Goal: Task Accomplishment & Management: Manage account settings

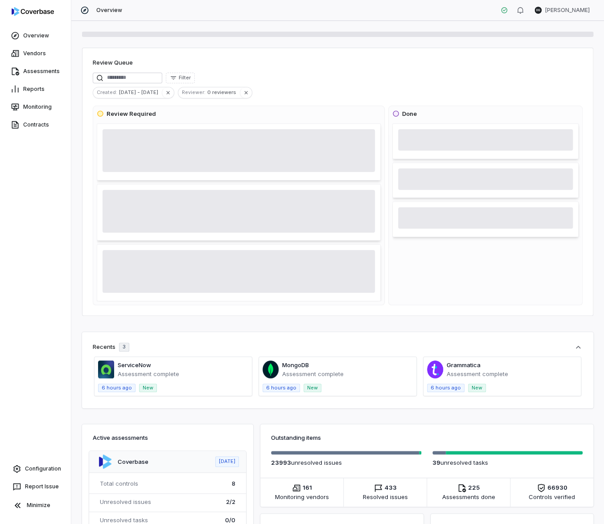
click at [556, 9] on html "Overview Vendors Assessments Reports Monitoring Contracts Configuration Report …" at bounding box center [302, 262] width 604 height 524
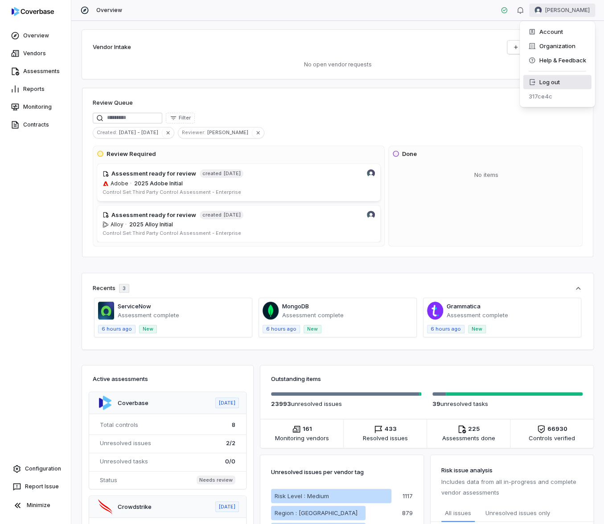
click at [552, 78] on div "Log out" at bounding box center [557, 82] width 68 height 14
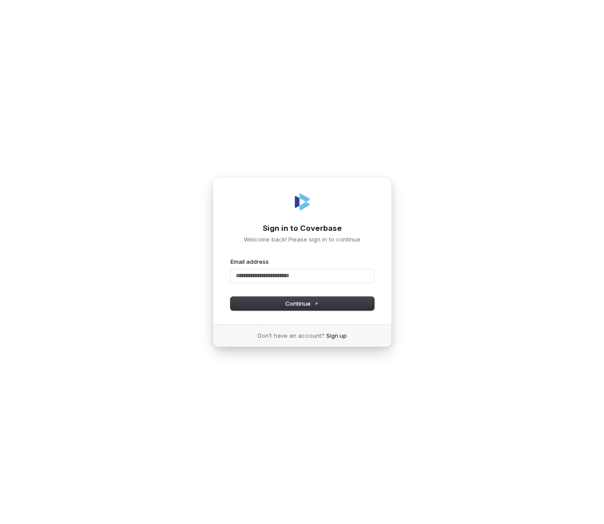
click at [468, 257] on div "Sign in to Coverbase Welcome back! Please sign in to continue Email address Pas…" at bounding box center [302, 262] width 604 height 524
click at [282, 275] on input "Email address" at bounding box center [301, 275] width 143 height 13
click at [534, 271] on div "**********" at bounding box center [302, 262] width 604 height 524
click at [341, 304] on button "Continue" at bounding box center [301, 303] width 143 height 13
type input "**********"
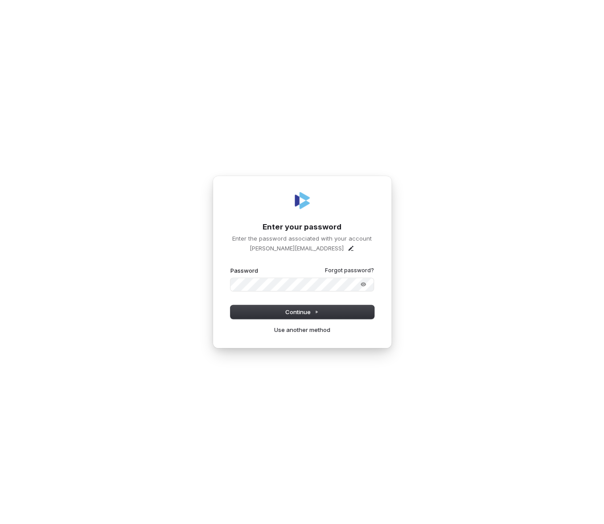
click at [517, 245] on div "**********" at bounding box center [302, 262] width 604 height 524
click at [327, 311] on button "Continue" at bounding box center [301, 311] width 143 height 13
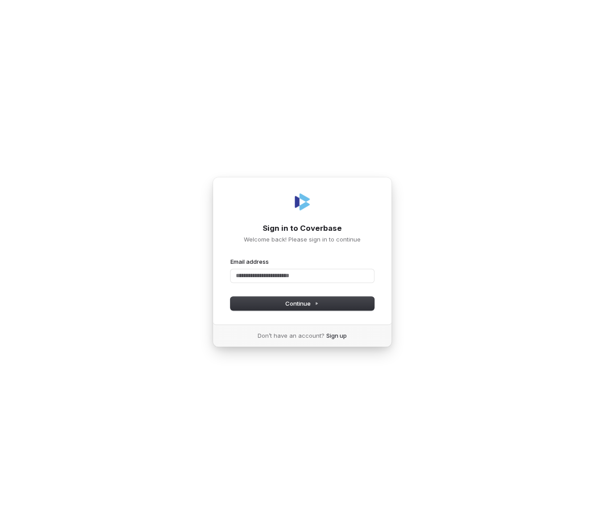
click at [307, 38] on div "Sign in to Coverbase Welcome back! Please sign in to continue Email address Pas…" at bounding box center [302, 262] width 604 height 524
click at [467, 253] on div "Sign in to Coverbase Welcome back! Please sign in to continue Email address Pas…" at bounding box center [302, 262] width 604 height 524
click at [414, 242] on div "Sign in to Coverbase Welcome back! Please sign in to continue Email address Pas…" at bounding box center [302, 262] width 604 height 524
click at [324, 281] on input "Email address" at bounding box center [301, 275] width 143 height 13
type input "**********"
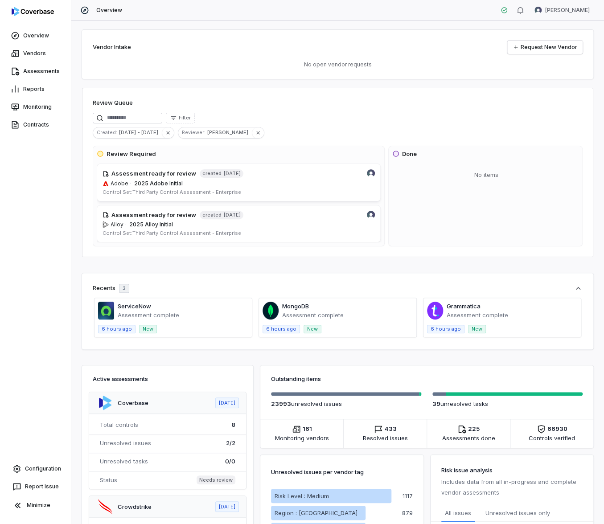
drag, startPoint x: 106, startPoint y: 385, endPoint x: 76, endPoint y: 202, distance: 186.0
click at [76, 202] on div "Vendor Intake Request New Vendor No open vendor requests Review Queue Filter Cr…" at bounding box center [337, 272] width 532 height 503
click at [281, 140] on div "Review Queue Filter Created : Jul 14 - Aug 13 Reviewer : David Gold Review Requ…" at bounding box center [337, 172] width 511 height 169
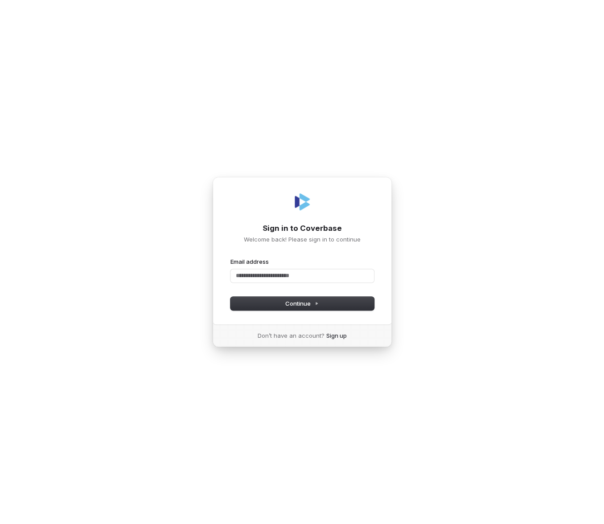
click at [358, 167] on div "Sign in to Coverbase Welcome back! Please sign in to continue Email address Pas…" at bounding box center [302, 262] width 604 height 524
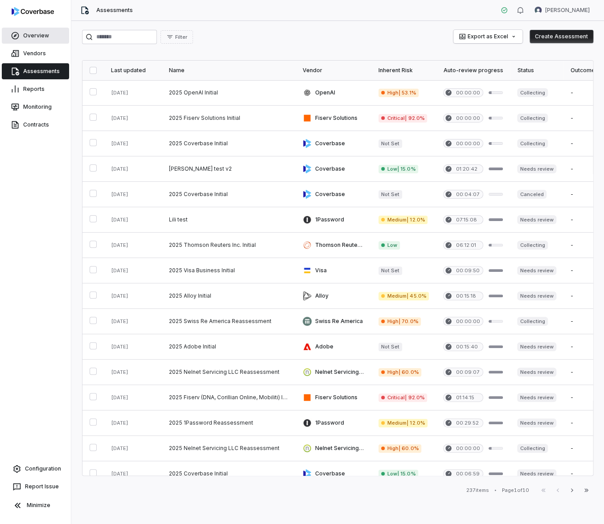
click at [41, 39] on link "Overview" at bounding box center [35, 36] width 67 height 16
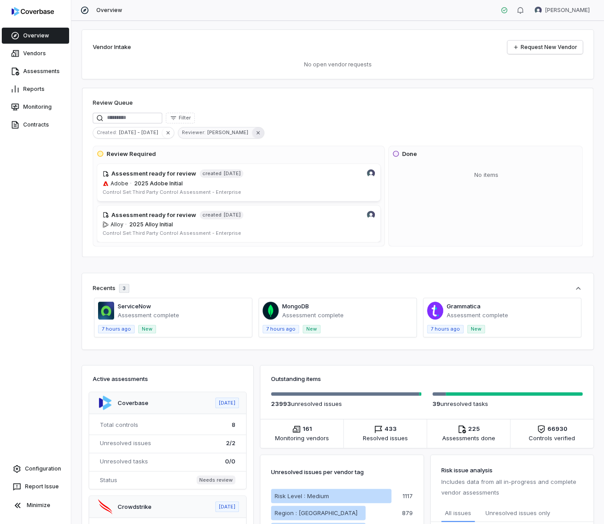
click at [255, 130] on icon "button" at bounding box center [258, 133] width 6 height 6
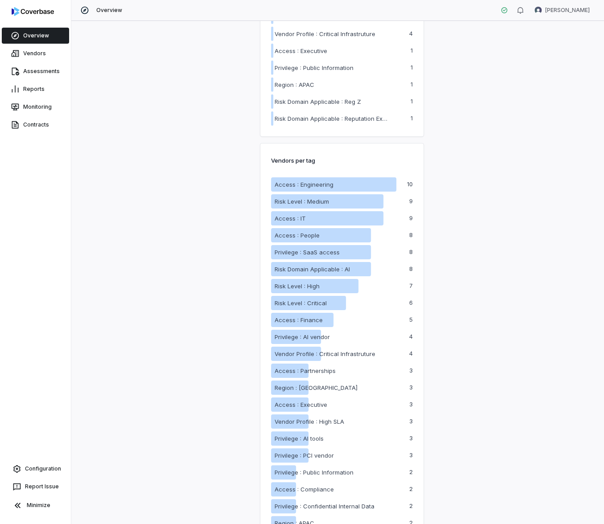
click at [221, 90] on div "Vendor Intake Request New Vendor No open vendor requests Review Queue Filter Cr…" at bounding box center [337, 272] width 532 height 503
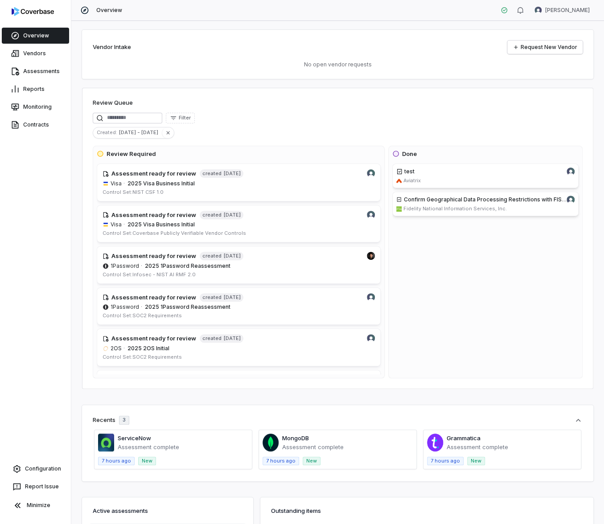
click at [266, 109] on div "Review Queue Filter Created : [DATE] - [DATE] Review Required Assessment ready …" at bounding box center [337, 238] width 511 height 301
